Goal: Information Seeking & Learning: Learn about a topic

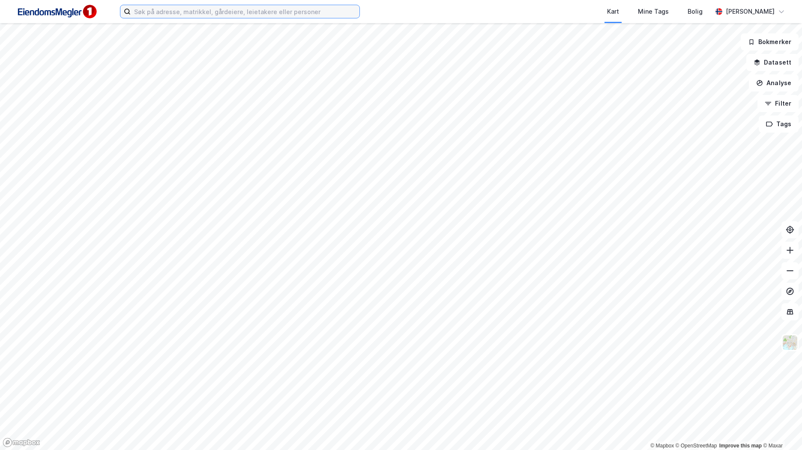
click at [290, 9] on input at bounding box center [245, 11] width 229 height 13
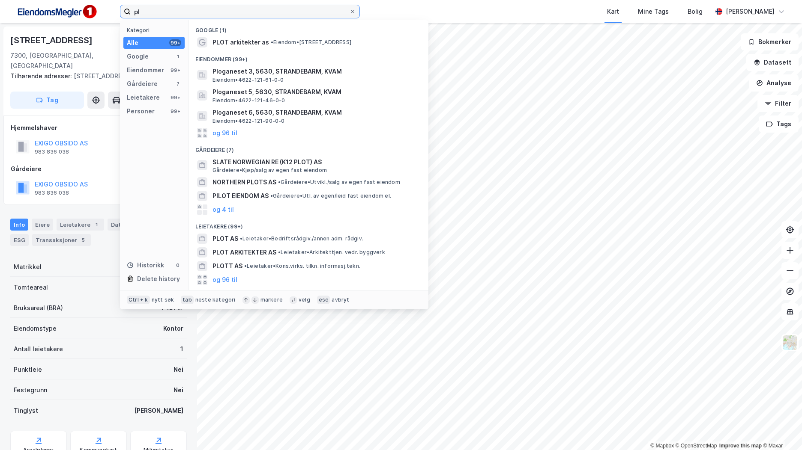
type input "p"
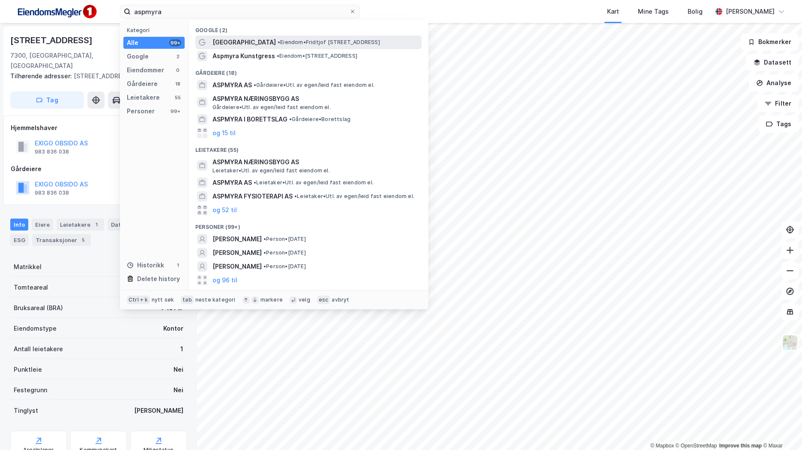
click at [280, 39] on span "• Eiendom • Fridtjof Nansens vei 3, 8003 Bodø" at bounding box center [328, 42] width 102 height 7
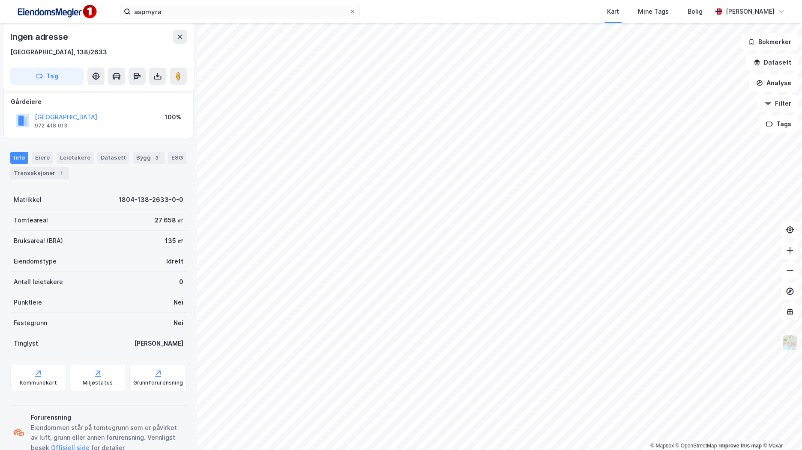
scroll to position [71, 0]
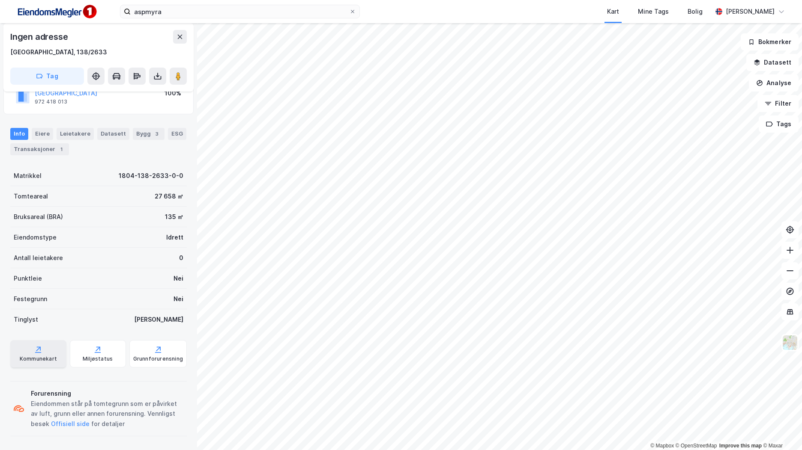
click at [48, 350] on div "Kommunekart" at bounding box center [38, 353] width 56 height 27
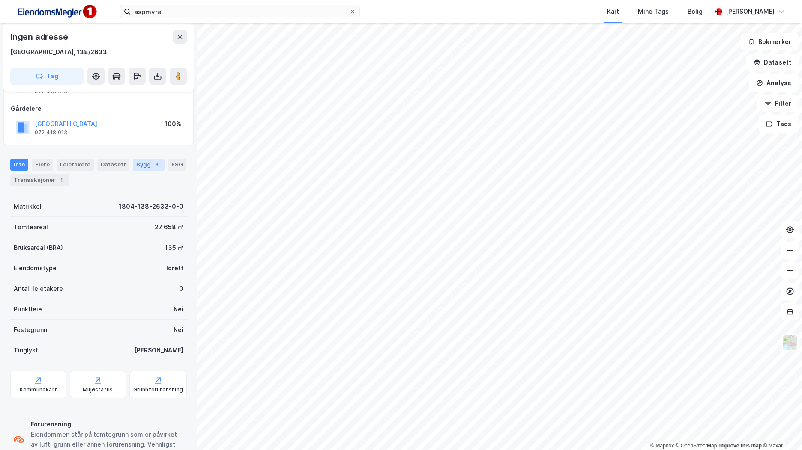
scroll to position [28, 0]
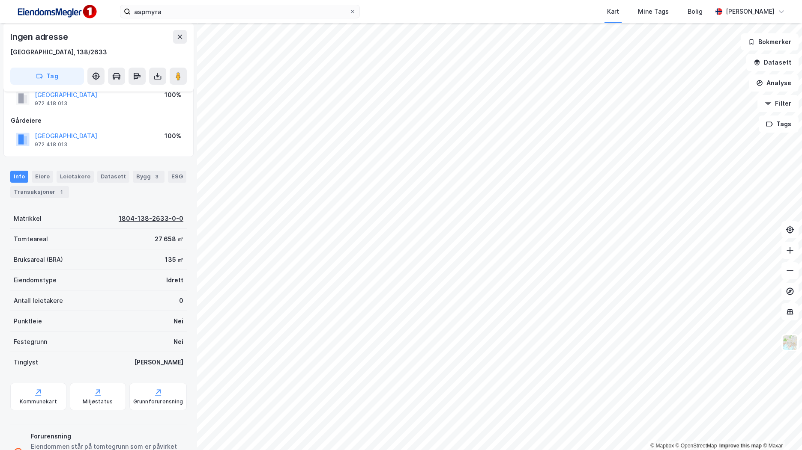
click at [150, 221] on div "1804-138-2633-0-0" at bounding box center [151, 219] width 65 height 10
click at [46, 403] on div "Kommunekart" at bounding box center [38, 402] width 37 height 7
click at [155, 217] on div "1804-138-2633-0-0" at bounding box center [151, 219] width 65 height 10
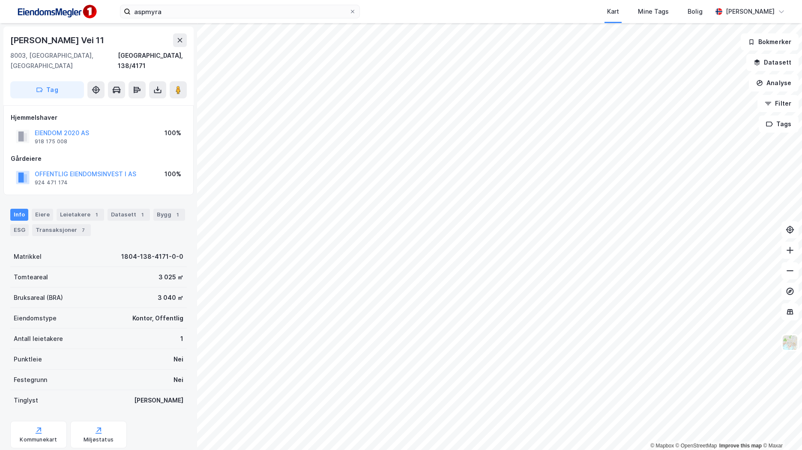
drag, startPoint x: 107, startPoint y: 33, endPoint x: -2, endPoint y: 27, distance: 108.9
click at [0, 27] on html "aspmyra Kart Mine Tags Bolig Brage Aarthun © Mapbox © OpenStreetMap Improve thi…" at bounding box center [401, 225] width 802 height 450
copy div "© Mapbox © OpenStreetMap Improve this map © Maxar Fridtjof Nansens Vei 11"
click at [68, 42] on div "Fridtjof Nansens Vei 11" at bounding box center [57, 40] width 95 height 14
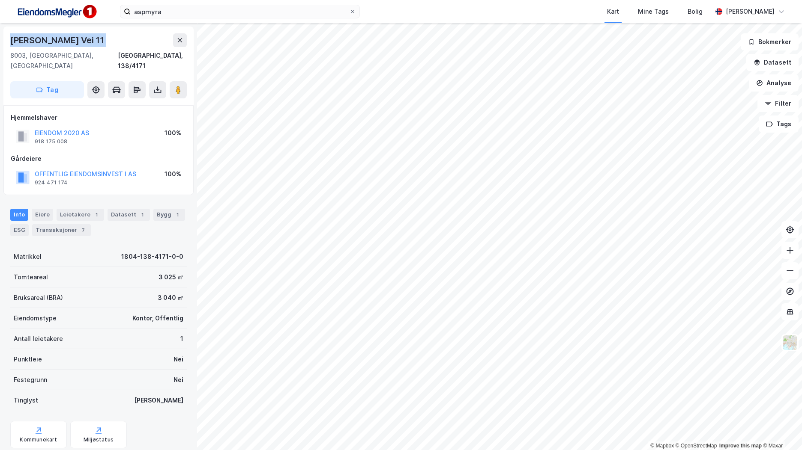
click at [68, 42] on div "Fridtjof Nansens Vei 11" at bounding box center [57, 40] width 95 height 14
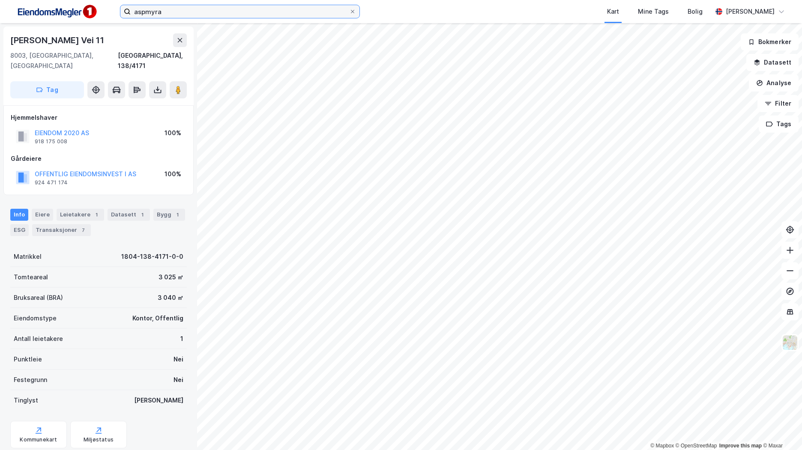
drag, startPoint x: 184, startPoint y: 10, endPoint x: 135, endPoint y: 12, distance: 48.9
click at [135, 12] on input "aspmyra" at bounding box center [240, 11] width 218 height 13
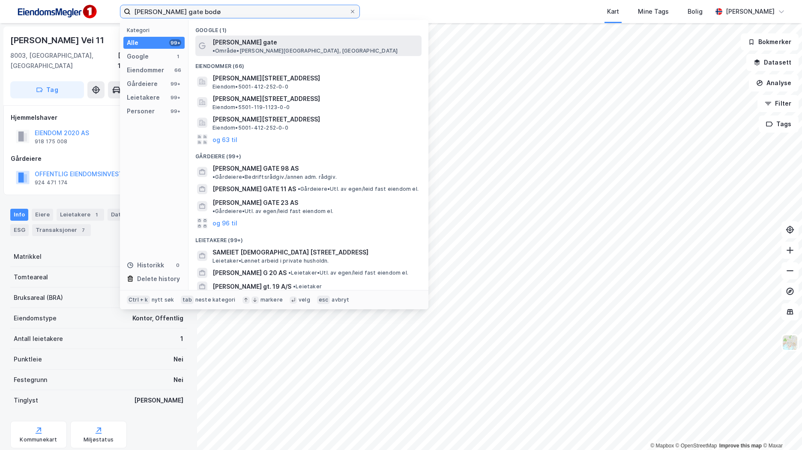
type input "haakon viis gate bodø"
click at [327, 48] on span "• Område • Haakon VII gate, Bodø" at bounding box center [304, 51] width 185 height 7
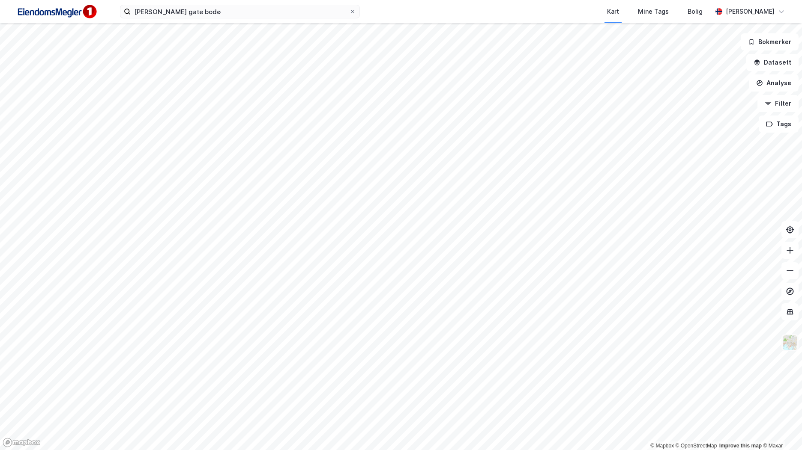
click at [793, 342] on img at bounding box center [790, 343] width 16 height 16
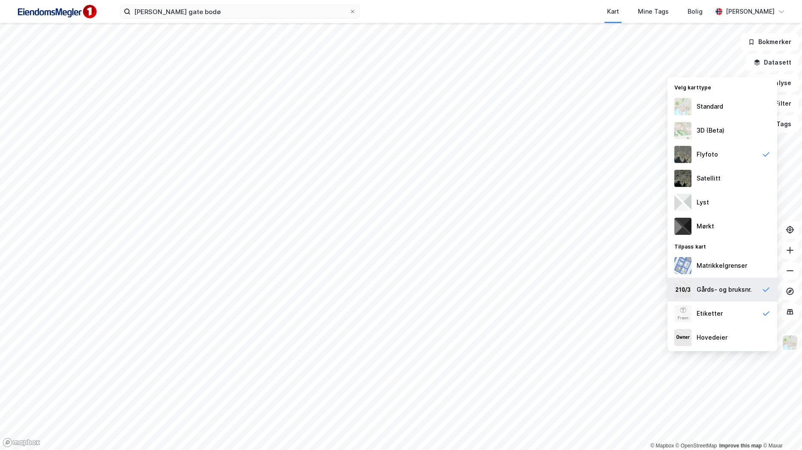
click at [738, 291] on div "Gårds- og bruksnr." at bounding box center [723, 290] width 55 height 10
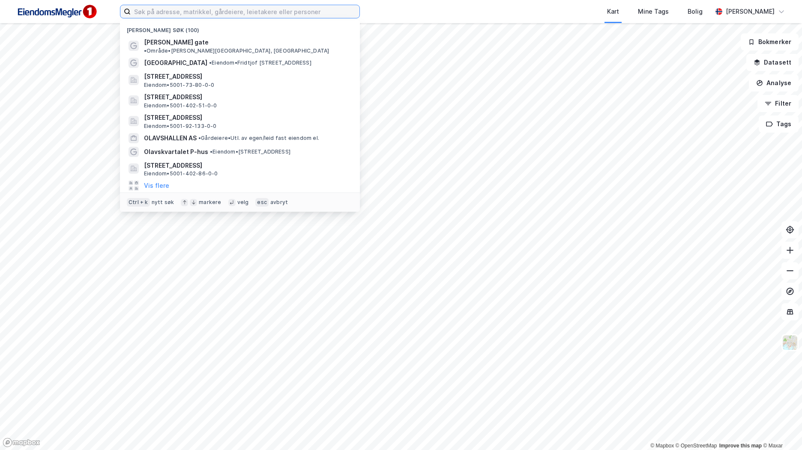
click at [261, 14] on input at bounding box center [245, 11] width 229 height 13
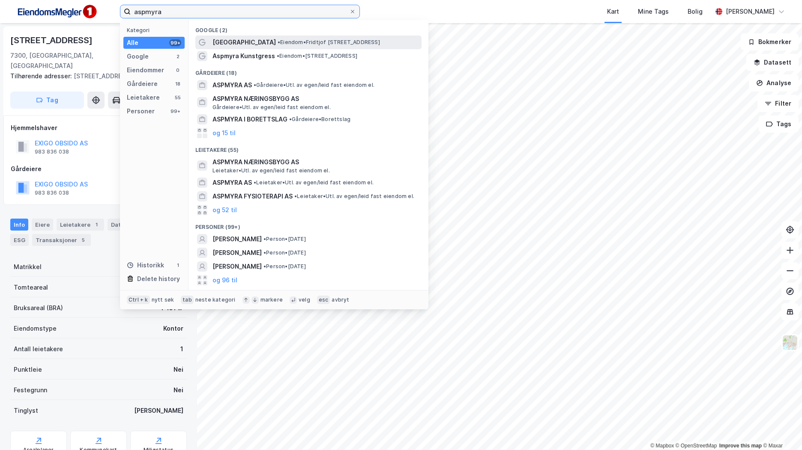
type input "aspmyra"
click at [277, 44] on span "•" at bounding box center [278, 42] width 3 height 6
